Goal: Transaction & Acquisition: Purchase product/service

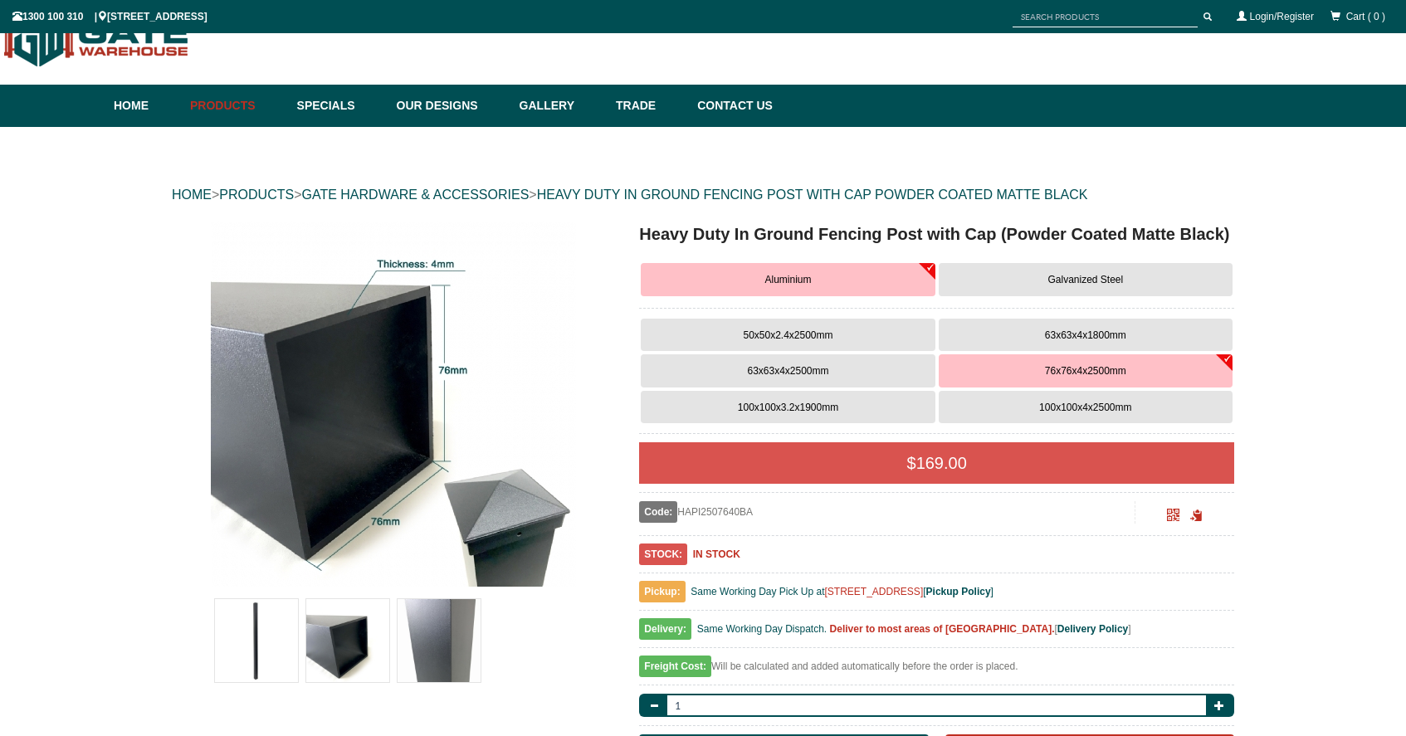
click at [1028, 283] on button "Galvanized Steel" at bounding box center [1086, 279] width 294 height 33
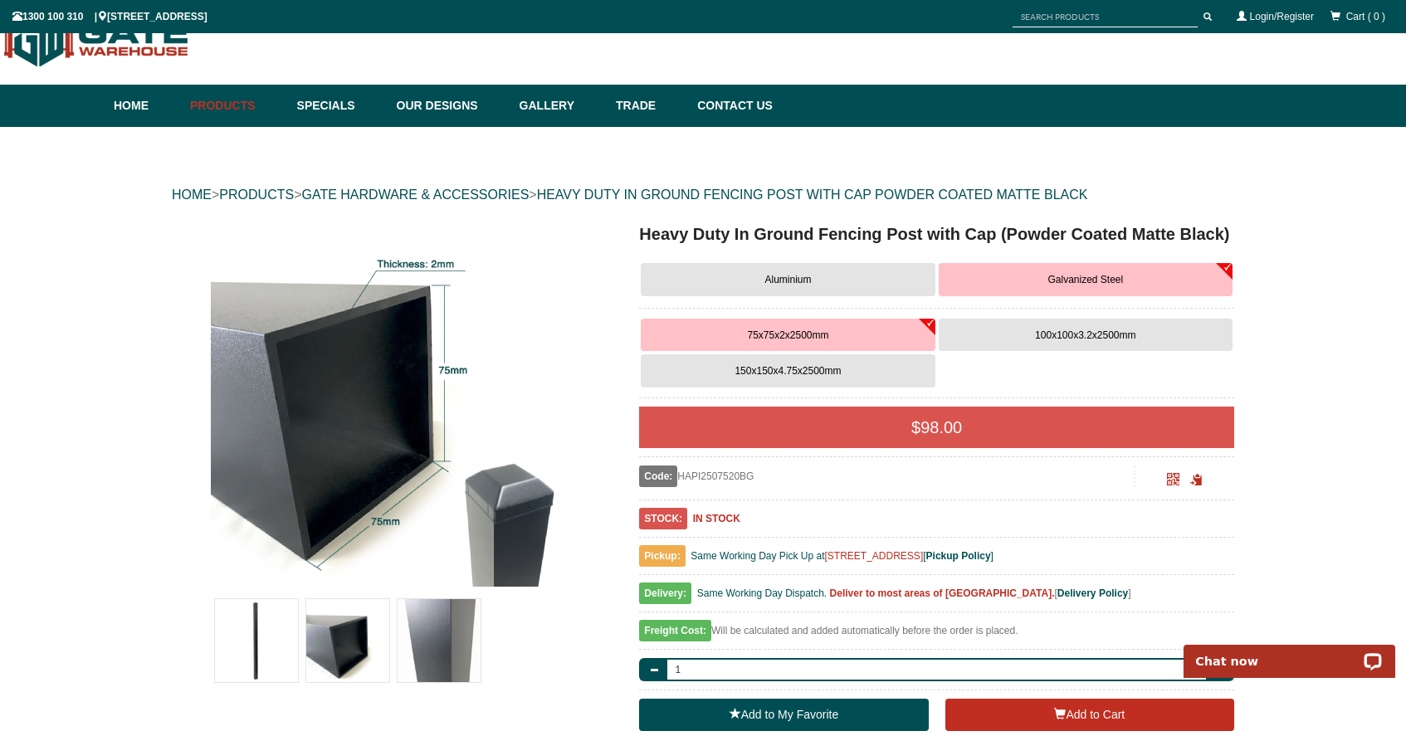
click at [1158, 340] on button "100x100x3.2x2500mm" at bounding box center [1086, 335] width 294 height 33
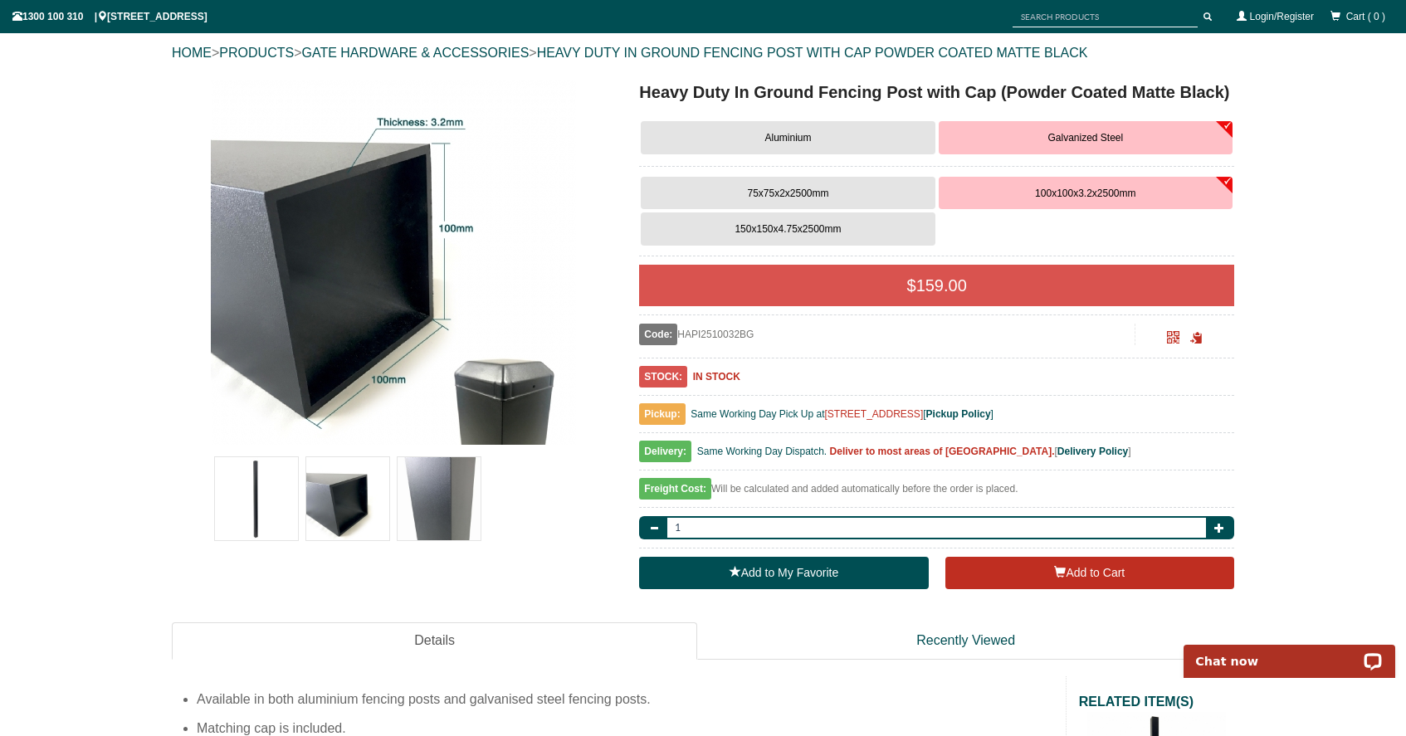
scroll to position [187, 0]
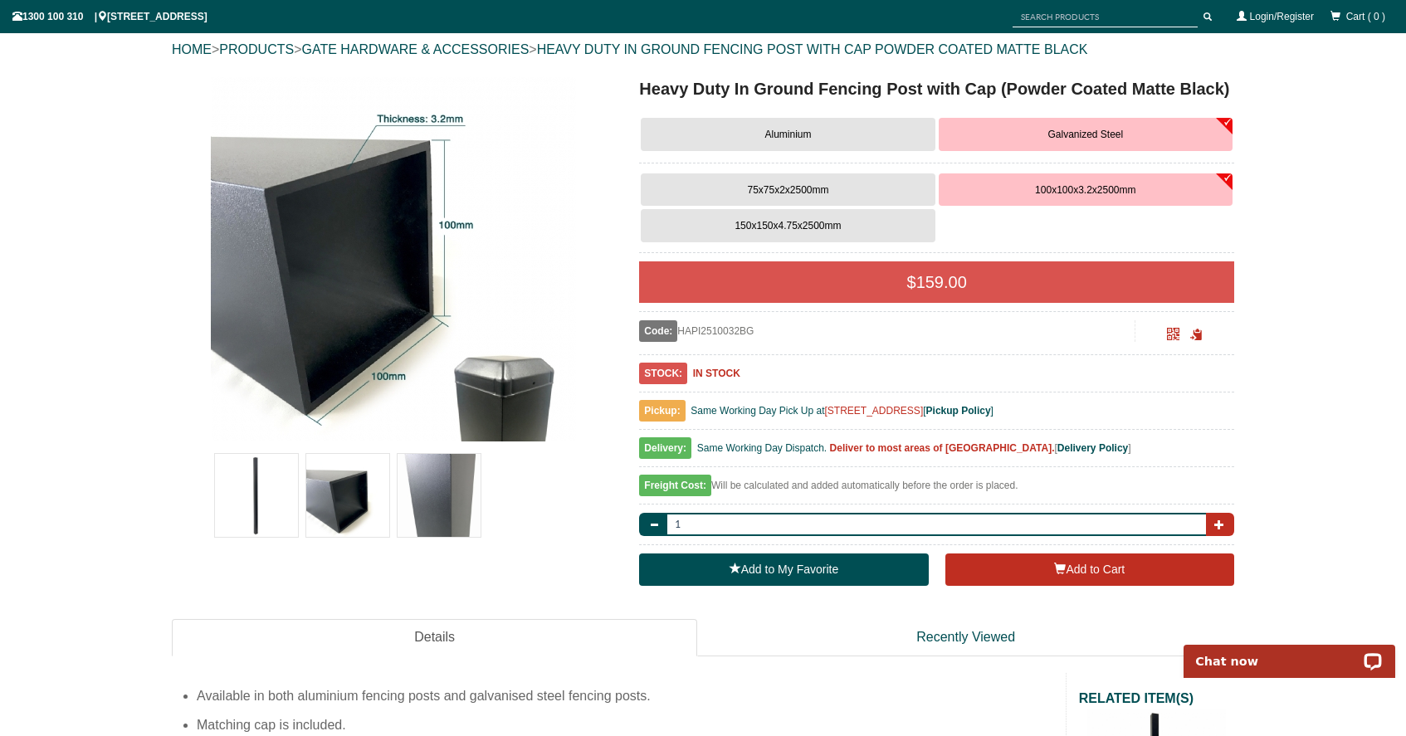
click at [1213, 520] on button "button" at bounding box center [1220, 524] width 28 height 23
type input "2"
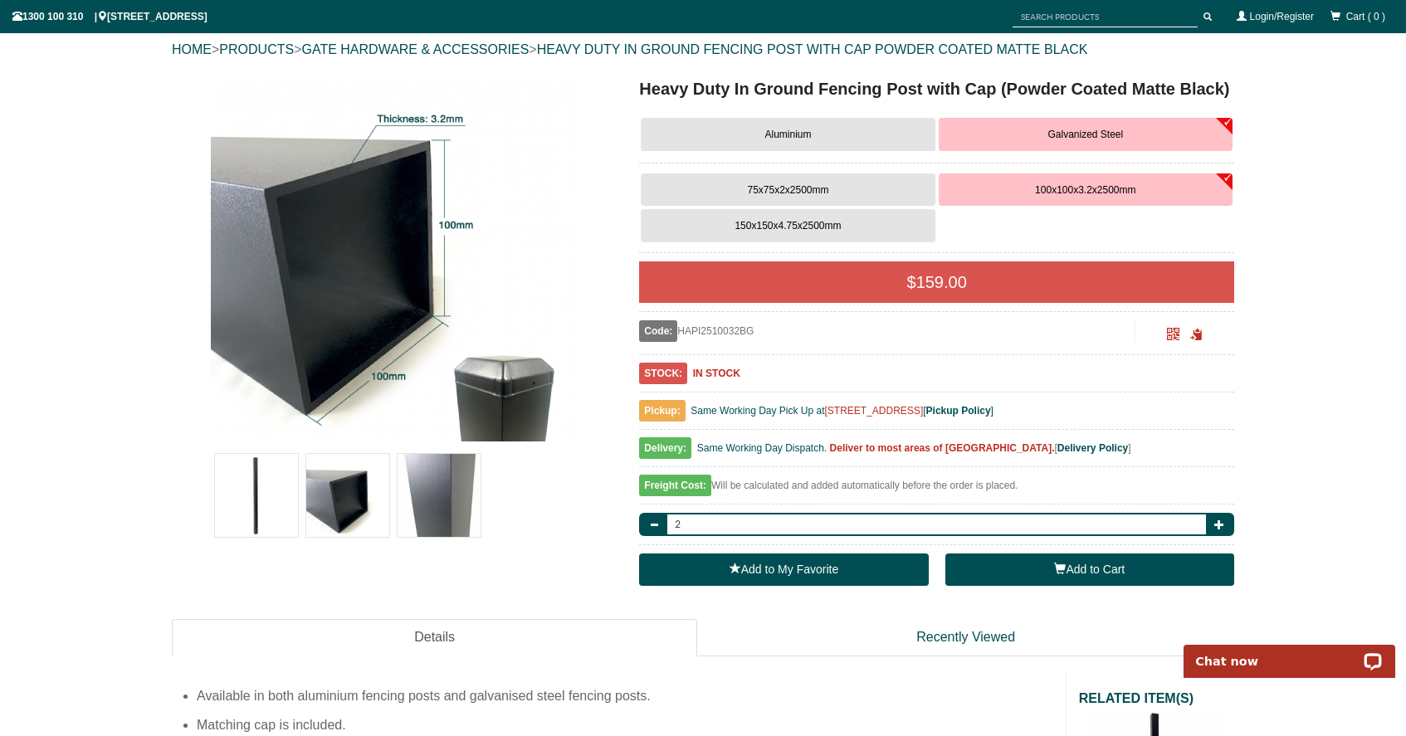
click at [1008, 569] on button "Add to Cart" at bounding box center [1089, 570] width 289 height 33
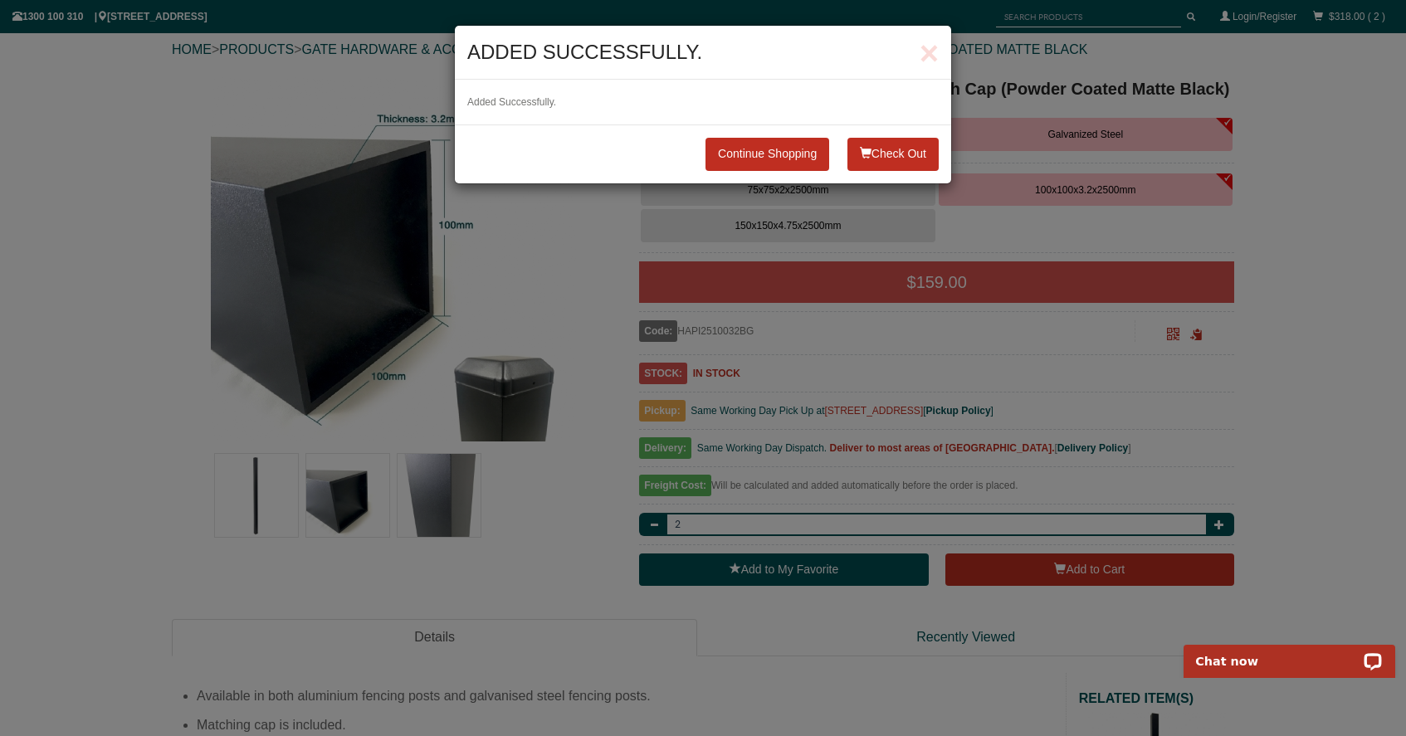
click at [901, 156] on button "Check Out" at bounding box center [892, 154] width 91 height 33
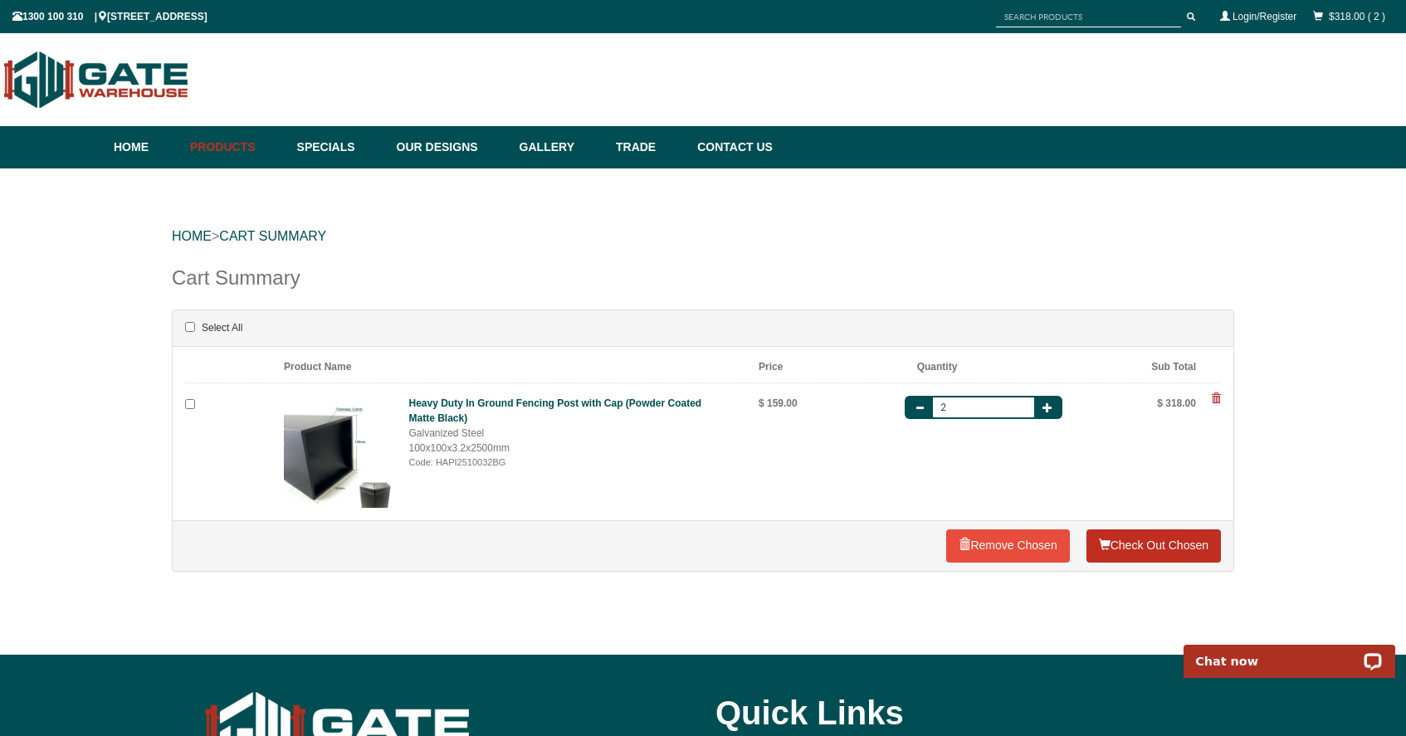
click at [1112, 547] on link "Check Out Chosen" at bounding box center [1153, 546] width 134 height 33
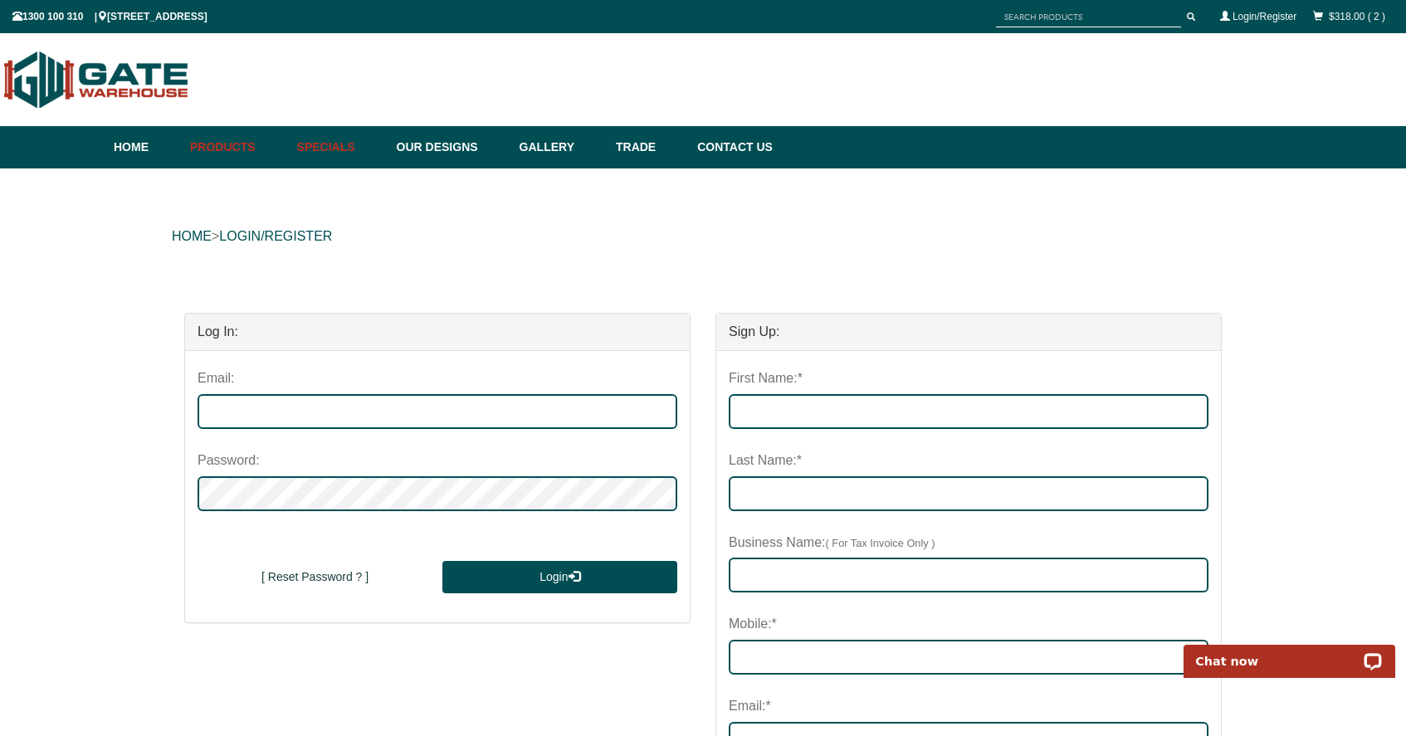
click at [344, 152] on link "Specials" at bounding box center [339, 147] width 100 height 42
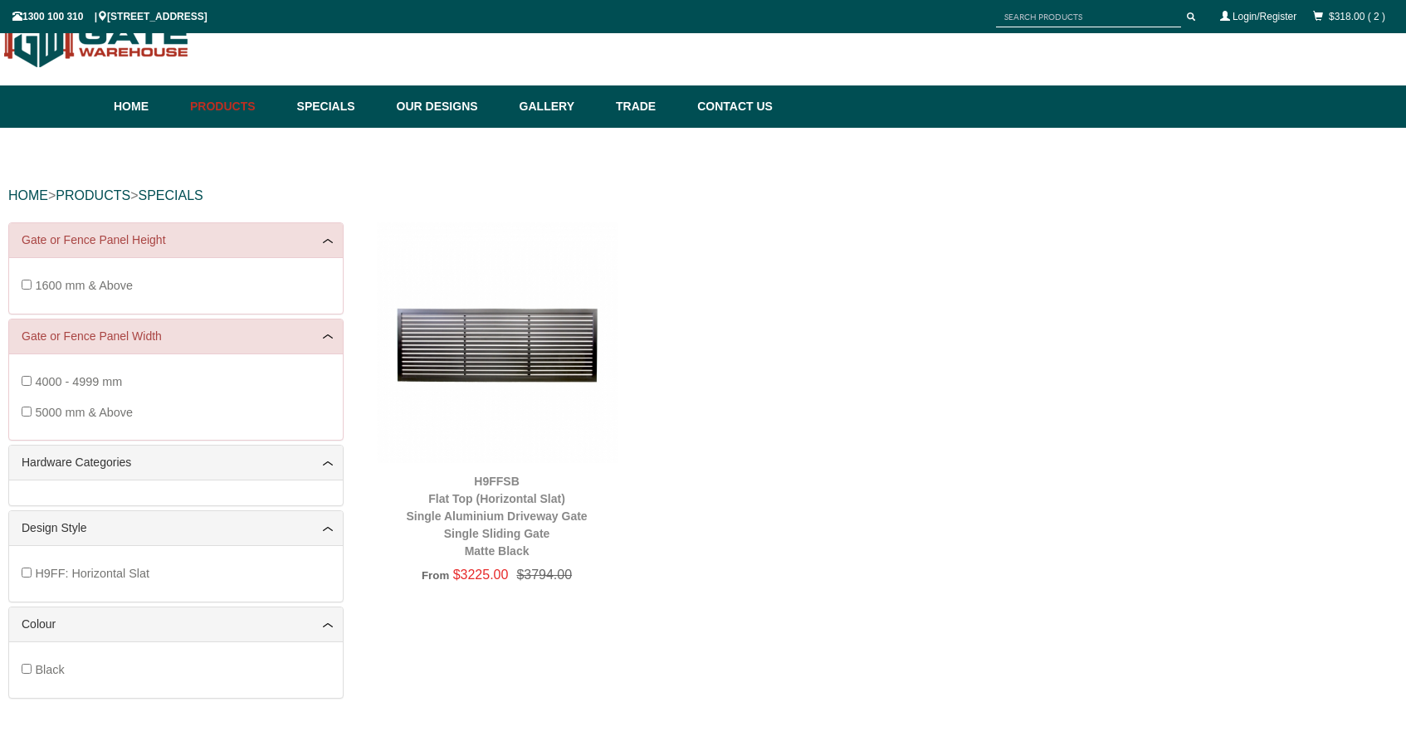
scroll to position [41, 0]
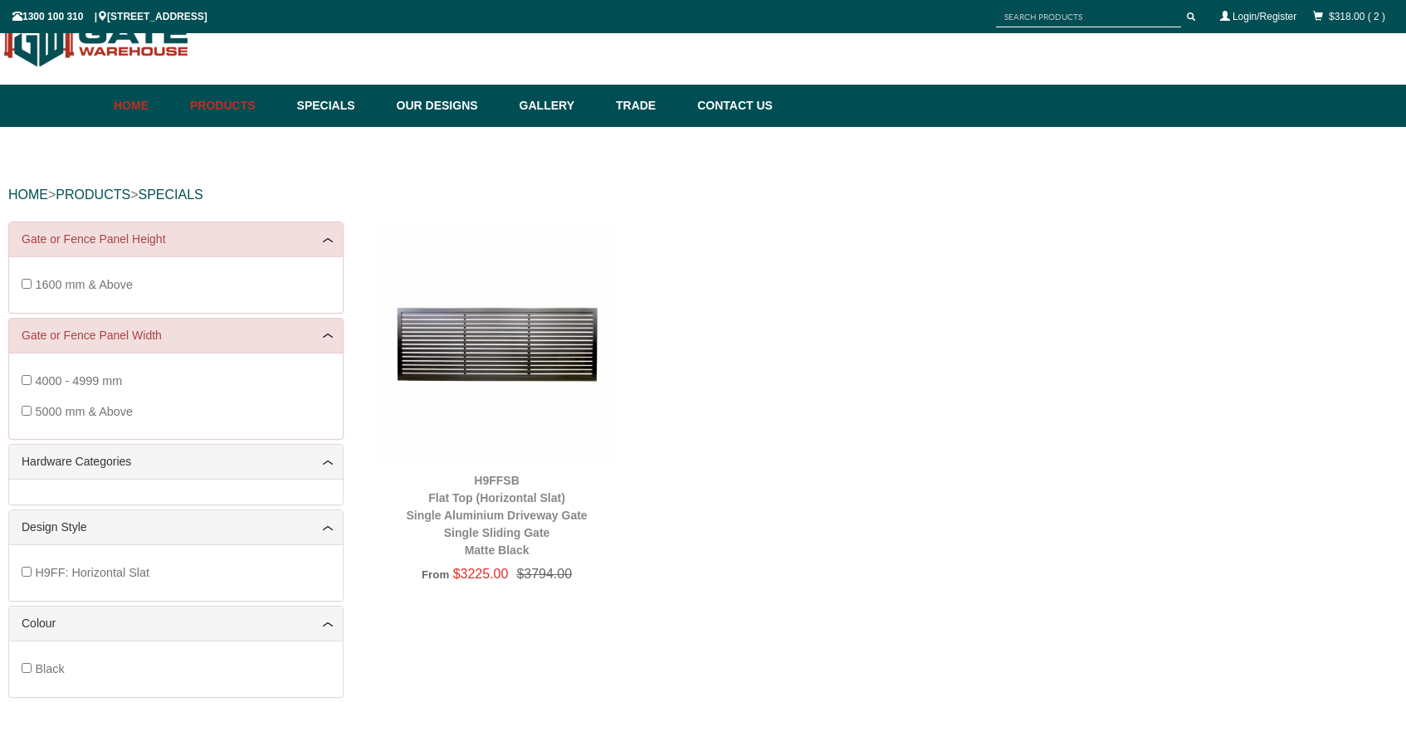
click at [154, 123] on link "Home" at bounding box center [148, 106] width 68 height 42
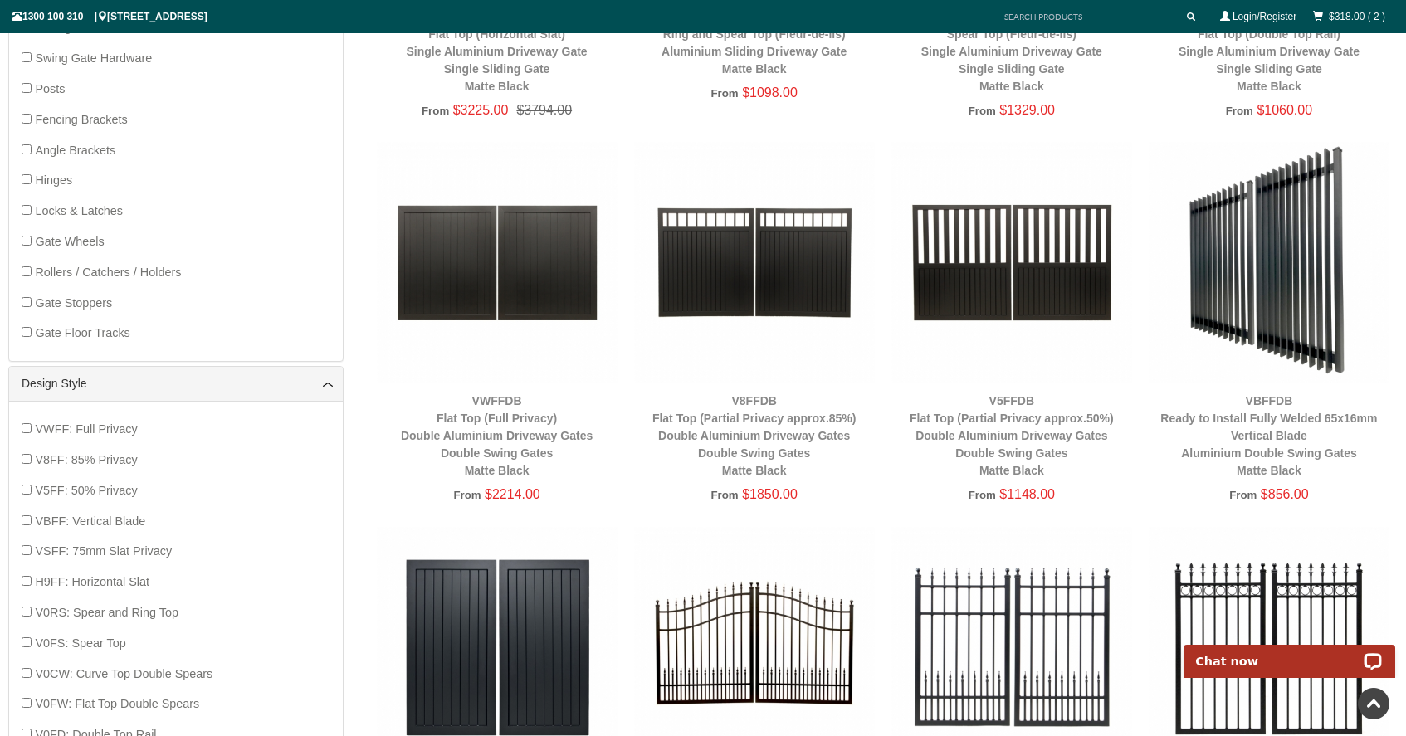
scroll to position [930, 0]
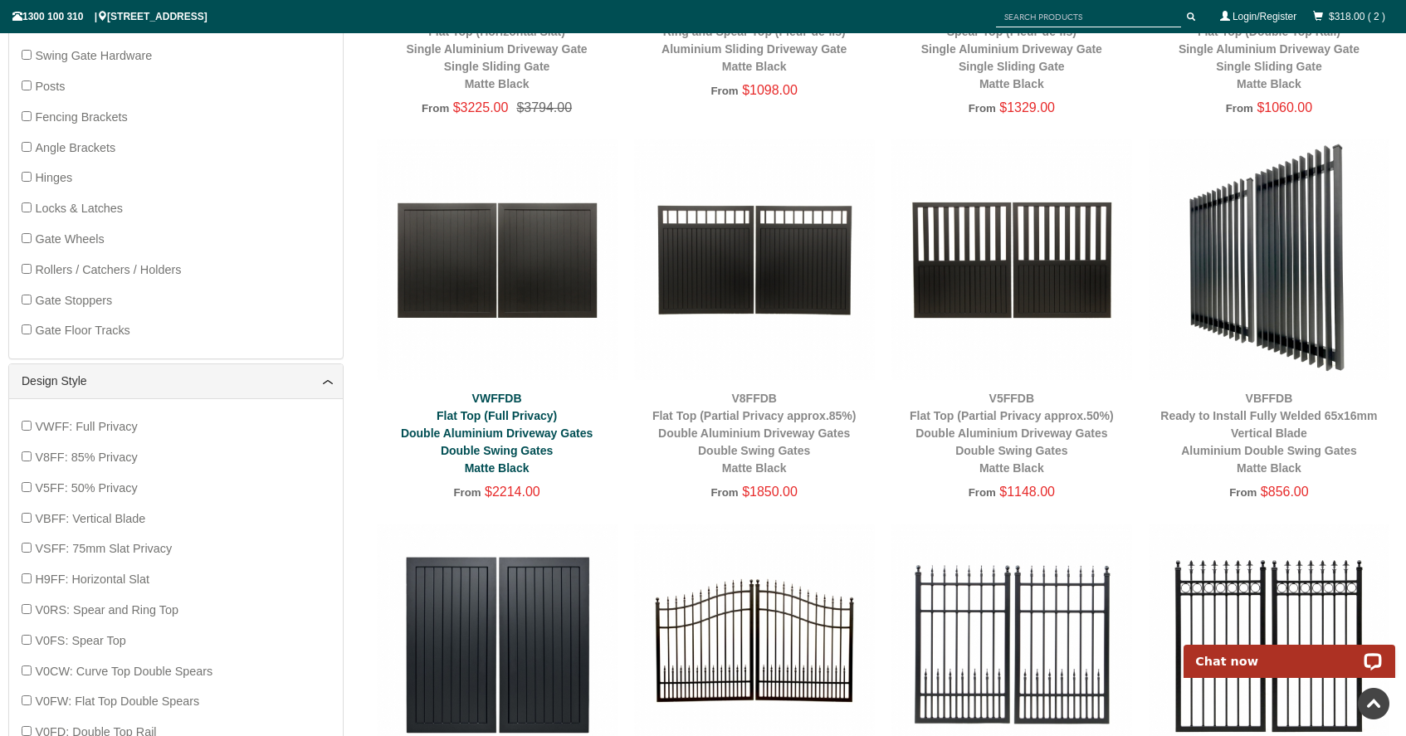
click at [518, 436] on link "VWFFDB Flat Top (Full Privacy) Double Aluminium Driveway Gates Double Swing Gat…" at bounding box center [497, 433] width 192 height 83
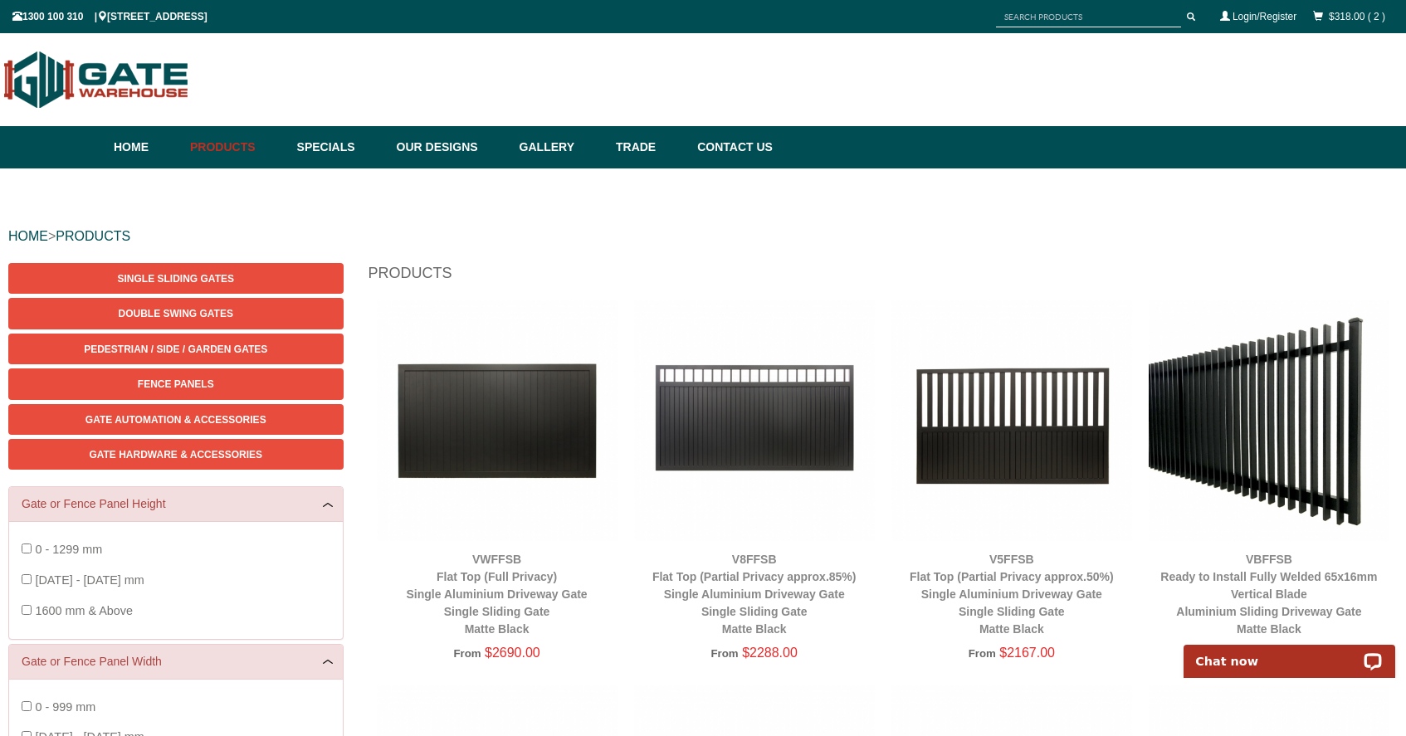
scroll to position [0, 0]
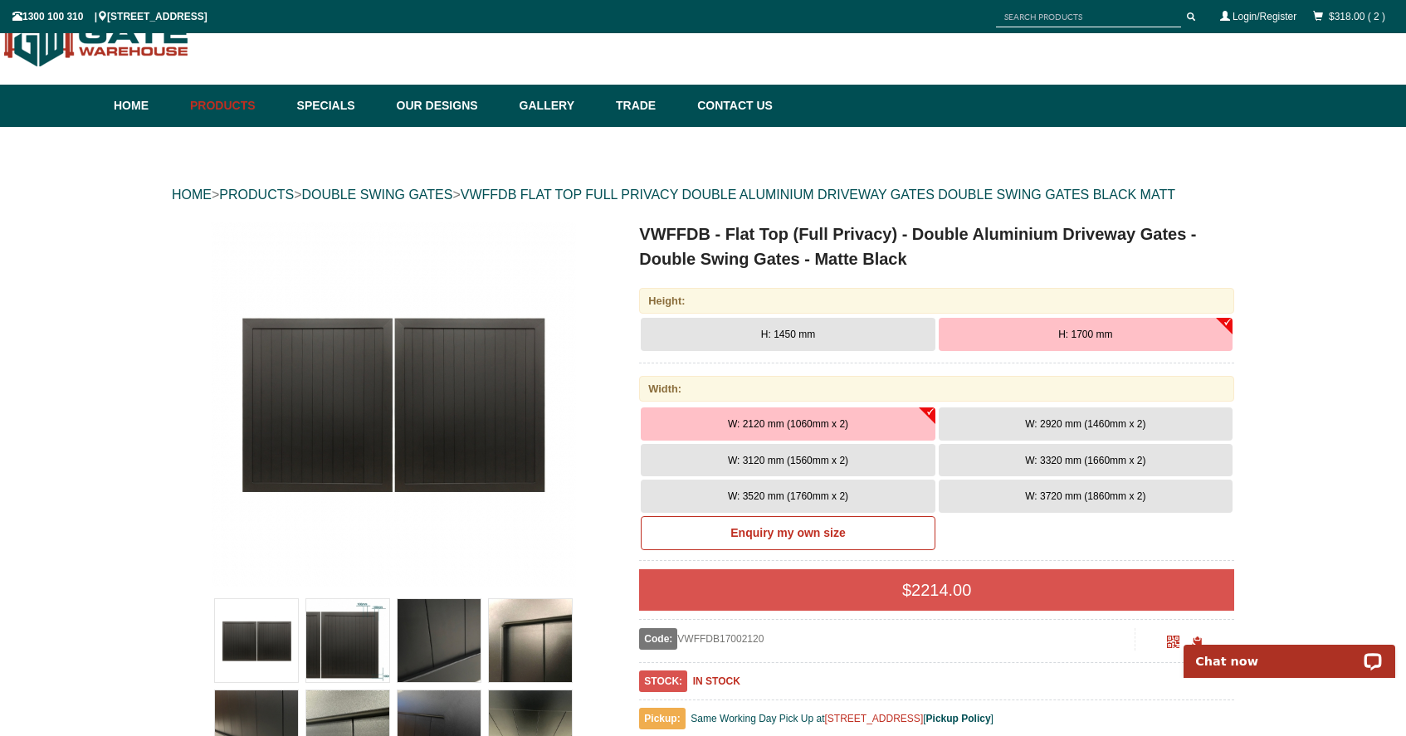
click at [1019, 494] on button "W: 3720 mm (1860mm x 2)" at bounding box center [1086, 496] width 294 height 33
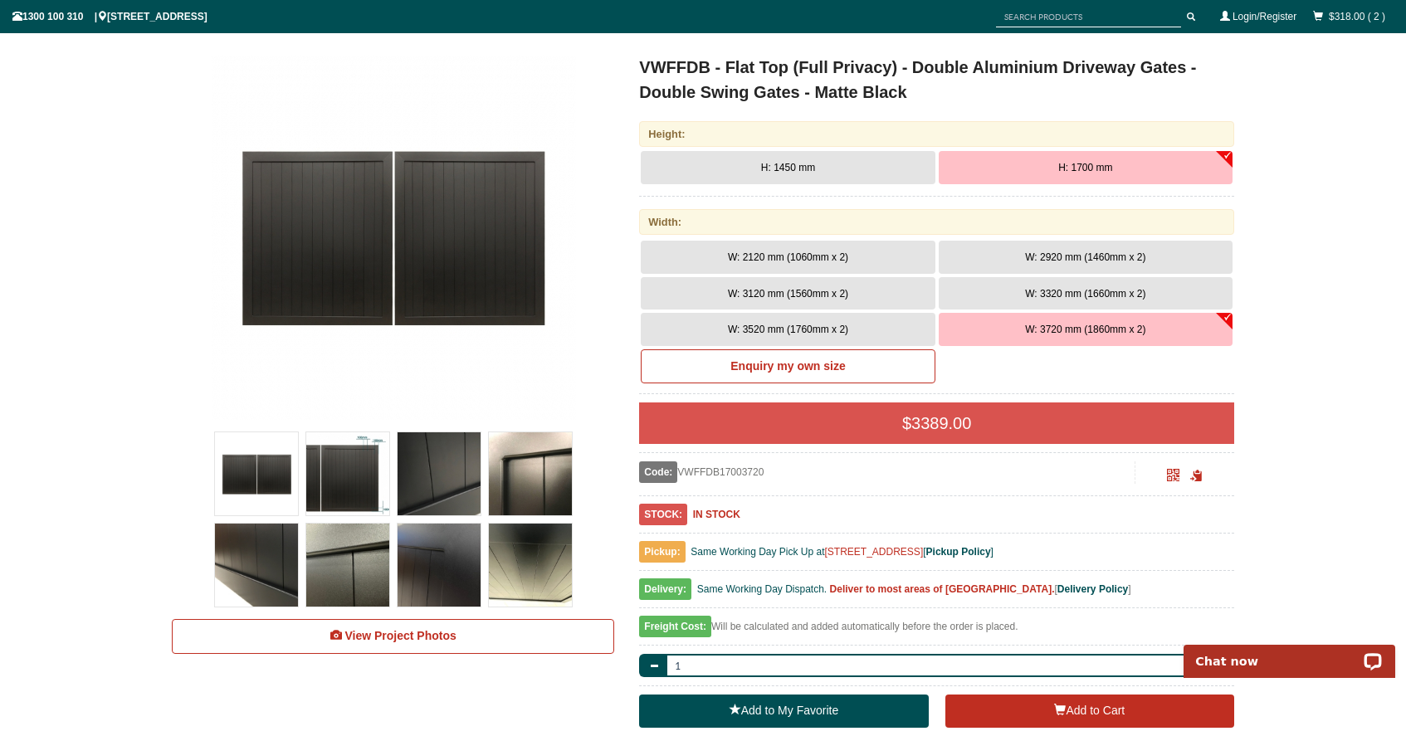
scroll to position [212, 0]
